Goal: Transaction & Acquisition: Subscribe to service/newsletter

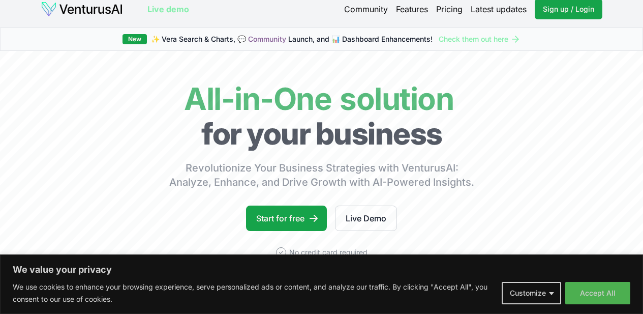
scroll to position [11, 0]
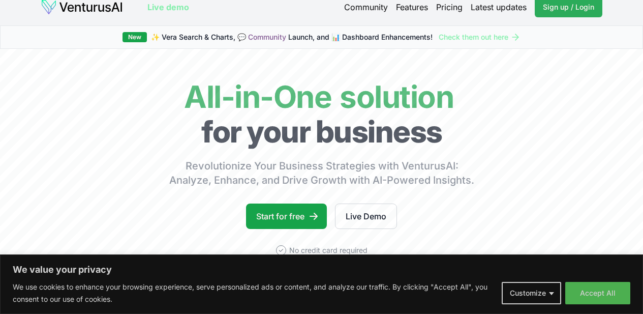
click at [564, 9] on span "Sign up / Login" at bounding box center [568, 7] width 51 height 10
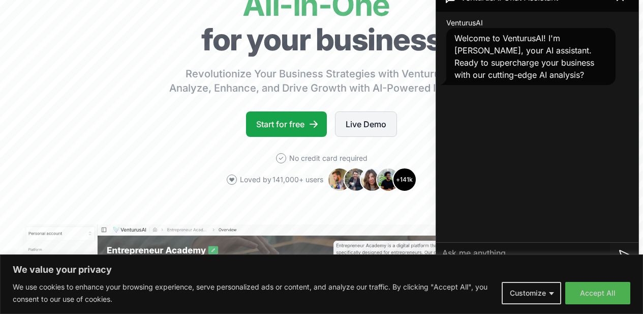
scroll to position [102, 0]
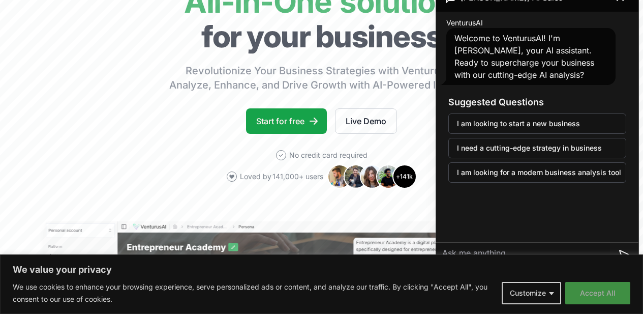
click at [594, 288] on button "Accept All" at bounding box center [597, 293] width 65 height 22
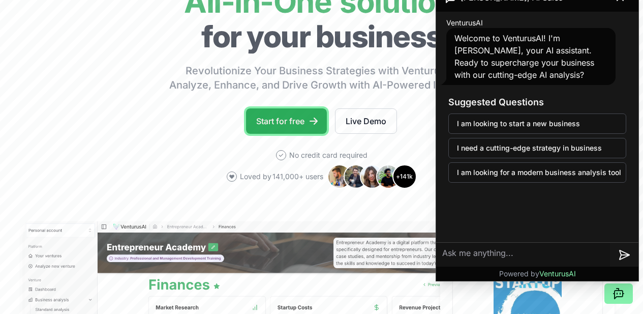
click at [296, 131] on link "Start for free" at bounding box center [286, 120] width 81 height 25
